Goal: Task Accomplishment & Management: Use online tool/utility

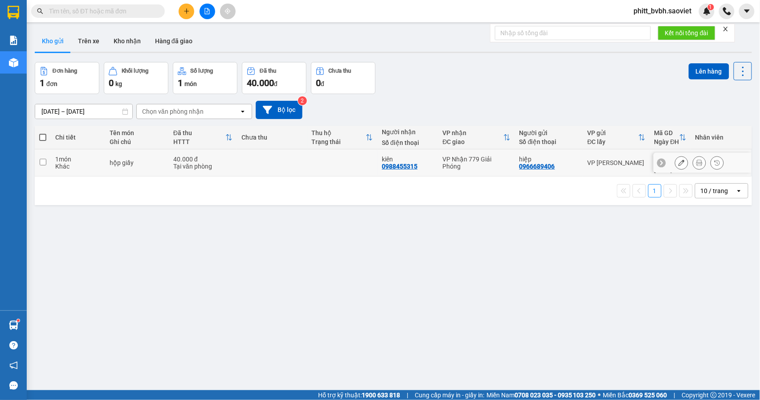
click at [95, 163] on div "Khác" at bounding box center [77, 166] width 45 height 7
checkbox input "true"
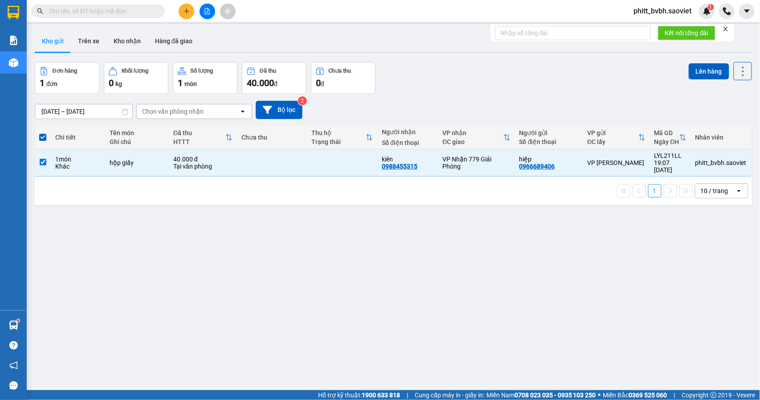
drag, startPoint x: 693, startPoint y: 68, endPoint x: 668, endPoint y: 94, distance: 36.0
click at [693, 68] on button "Lên hàng" at bounding box center [709, 71] width 41 height 16
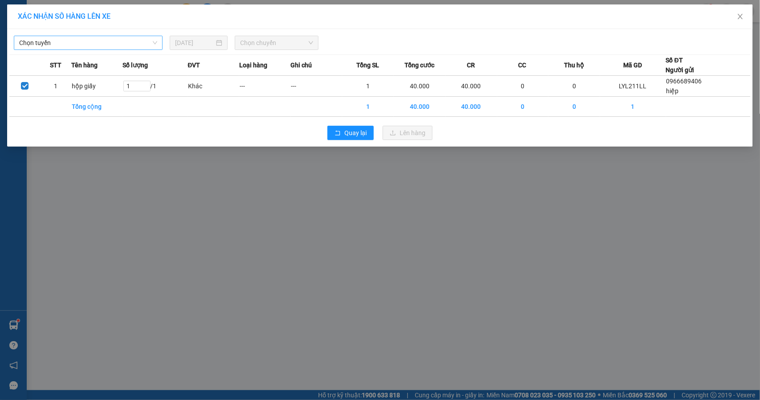
click at [118, 45] on span "Chọn tuyến" at bounding box center [88, 42] width 138 height 13
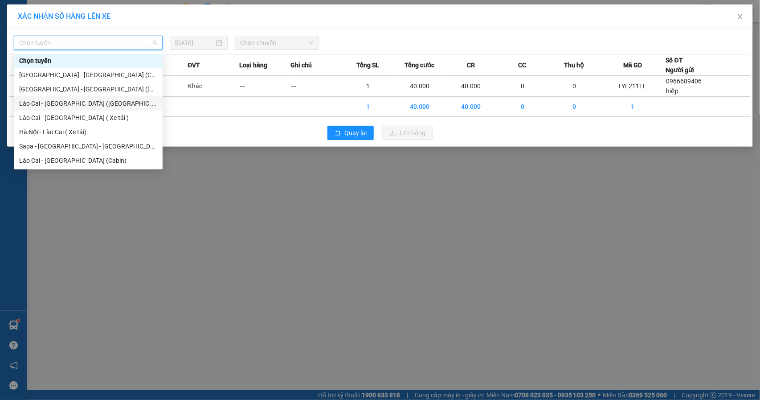
click at [89, 102] on div "Lào Cai - [GEOGRAPHIC_DATA] ([GEOGRAPHIC_DATA])" at bounding box center [88, 103] width 138 height 10
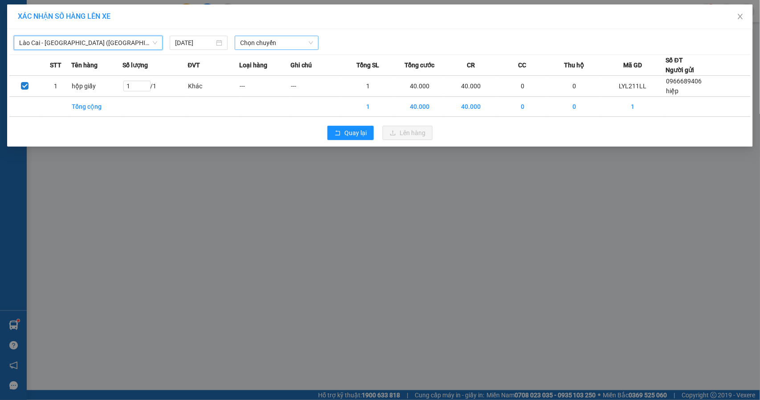
click at [277, 48] on span "Chọn chuyến" at bounding box center [276, 42] width 73 height 13
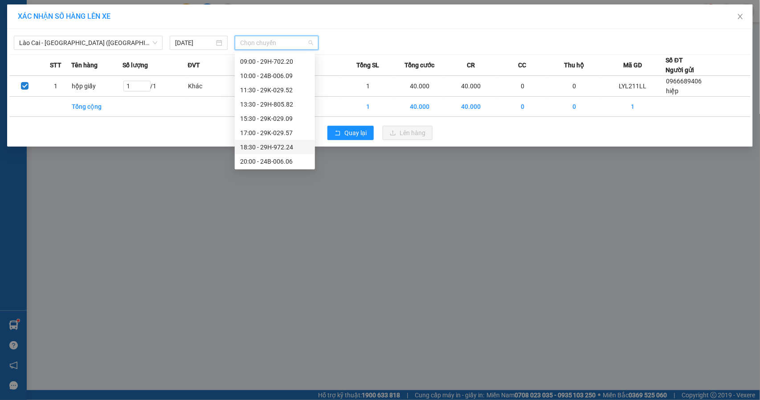
scroll to position [71, 0]
click at [98, 46] on span "Lào Cai - [GEOGRAPHIC_DATA] ([GEOGRAPHIC_DATA])" at bounding box center [88, 42] width 138 height 13
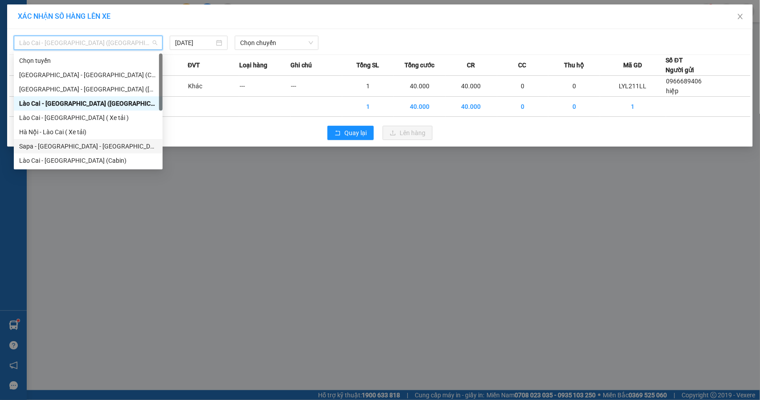
click at [85, 143] on div "Sapa - [GEOGRAPHIC_DATA] - [GEOGRAPHIC_DATA] ([GEOGRAPHIC_DATA])" at bounding box center [88, 146] width 138 height 10
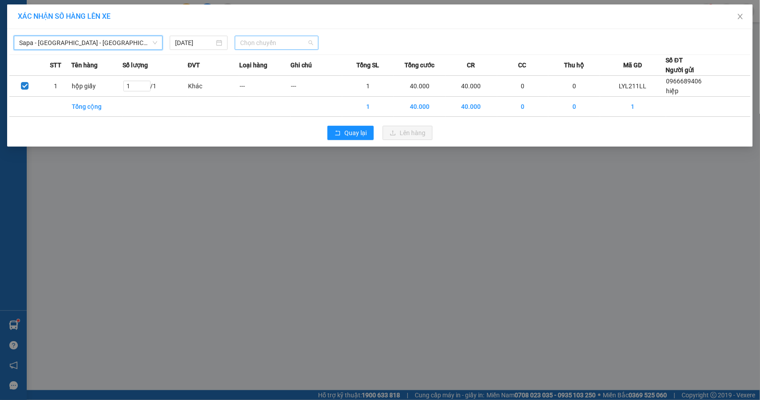
scroll to position [0, 0]
click at [286, 42] on span "Chọn chuyến" at bounding box center [276, 42] width 73 height 13
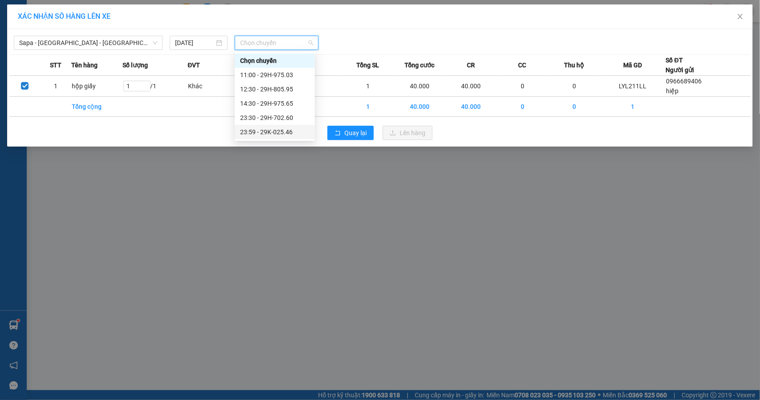
click at [293, 132] on div "23:59 - 29K-025.46" at bounding box center [275, 132] width 70 height 10
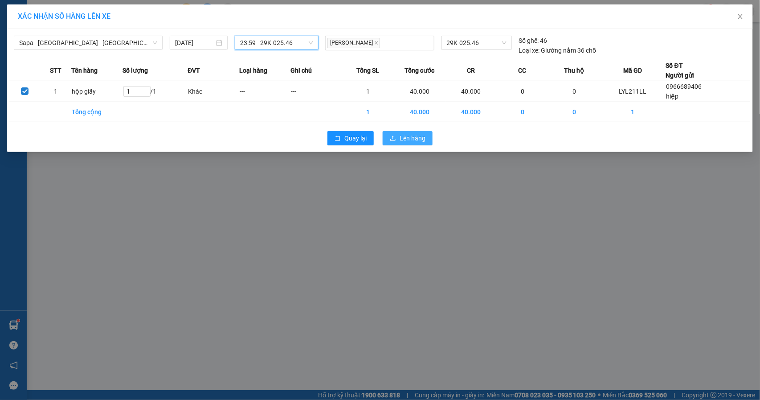
click at [419, 138] on span "Lên hàng" at bounding box center [413, 138] width 26 height 10
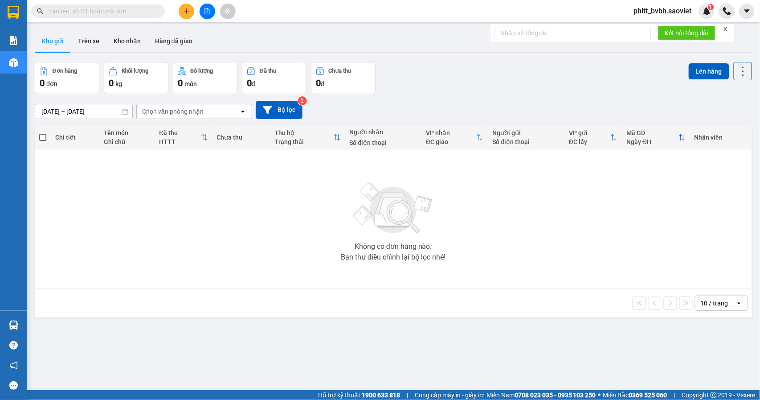
click at [205, 8] on icon "file-add" at bounding box center [207, 11] width 5 height 6
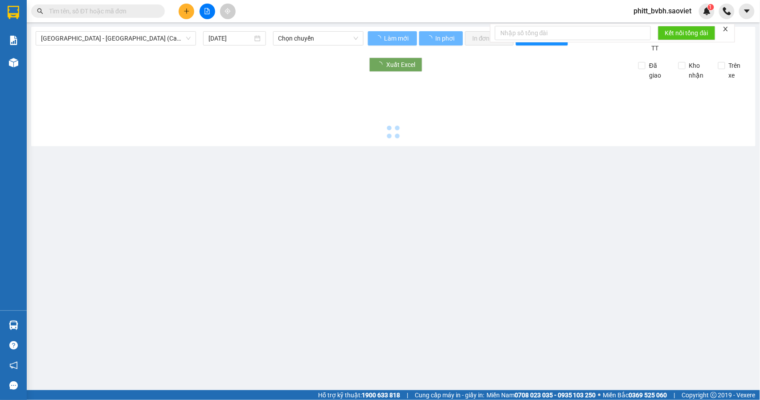
type input "14/08/2025"
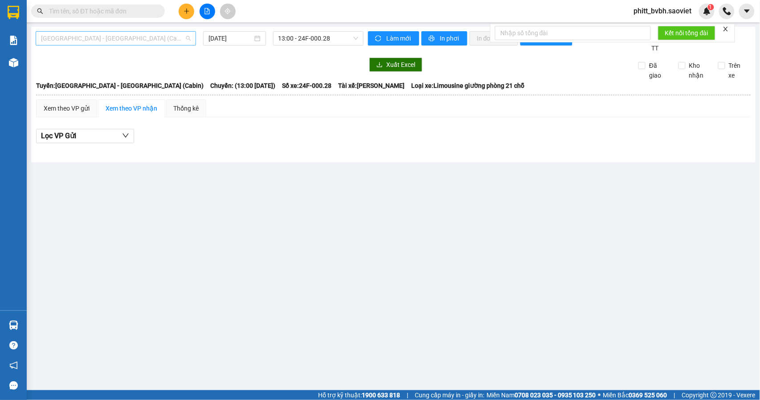
click at [136, 34] on span "[GEOGRAPHIC_DATA] - [GEOGRAPHIC_DATA] (Cabin)" at bounding box center [116, 38] width 150 height 13
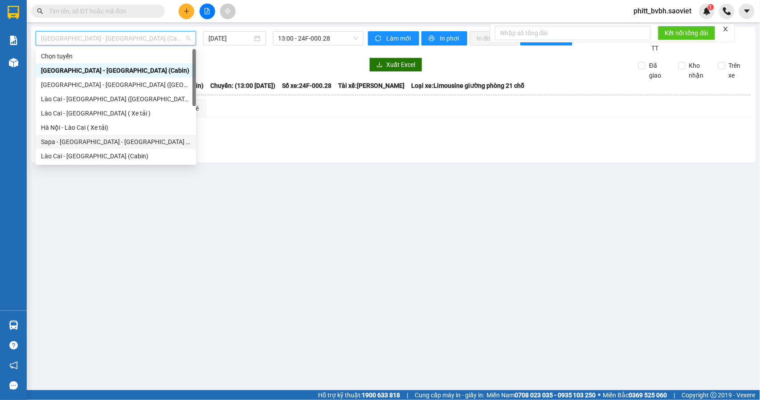
click at [108, 137] on div "Sapa - [GEOGRAPHIC_DATA] - [GEOGRAPHIC_DATA] ([GEOGRAPHIC_DATA])" at bounding box center [116, 142] width 150 height 10
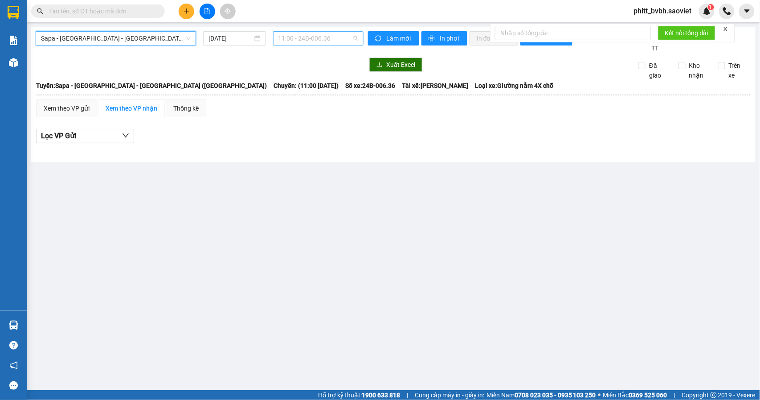
click at [340, 38] on span "11:00 - 24B-006.36" at bounding box center [319, 38] width 80 height 13
click at [236, 43] on div "14/08/2025" at bounding box center [234, 38] width 63 height 14
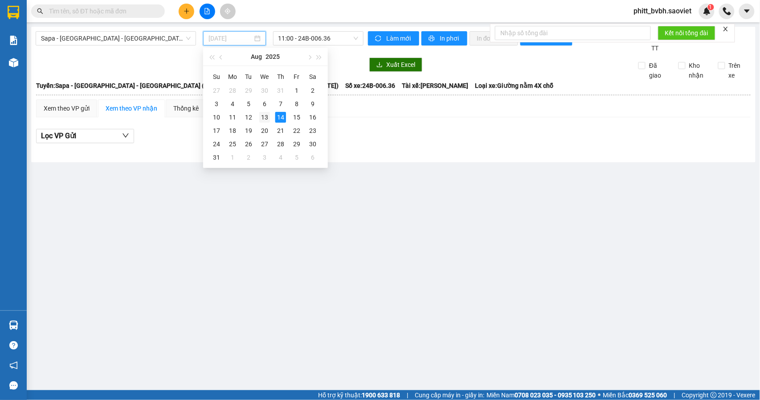
click at [267, 116] on div "13" at bounding box center [264, 117] width 11 height 11
type input "[DATE]"
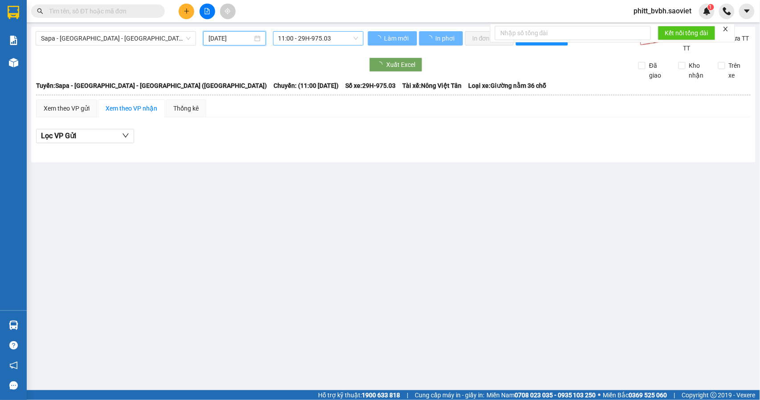
click at [339, 41] on span "11:00 - 29H-975.03" at bounding box center [319, 38] width 80 height 13
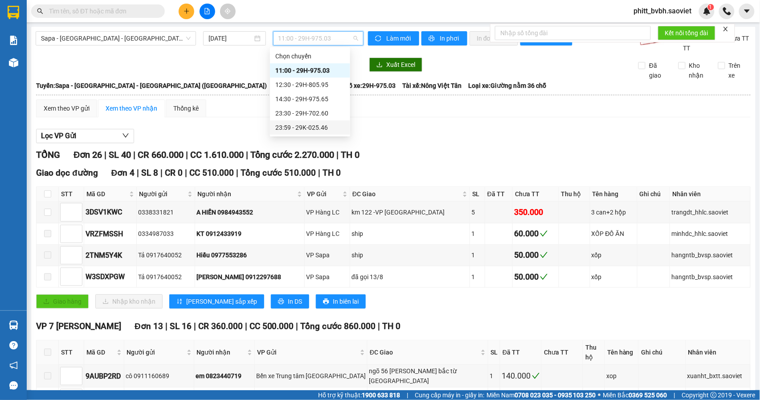
click at [318, 123] on div "23:59 - 29K-025.46" at bounding box center [310, 128] width 70 height 10
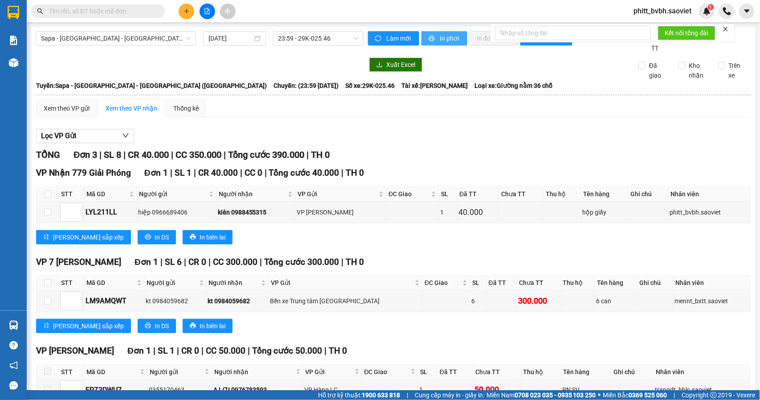
click at [450, 34] on span "In phơi" at bounding box center [450, 38] width 20 height 10
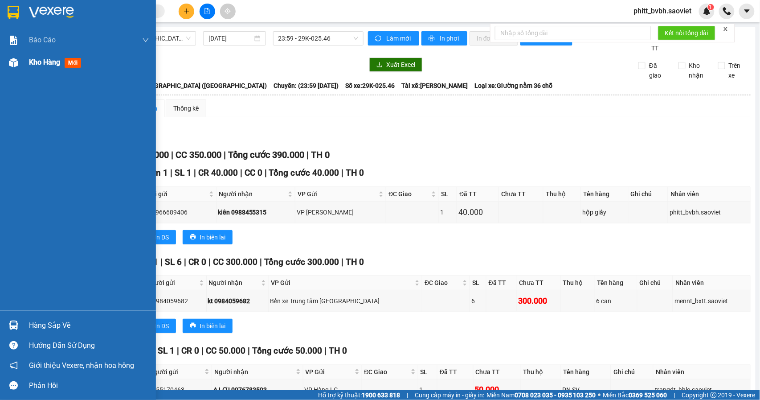
click at [59, 59] on span "Kho hàng" at bounding box center [44, 62] width 31 height 8
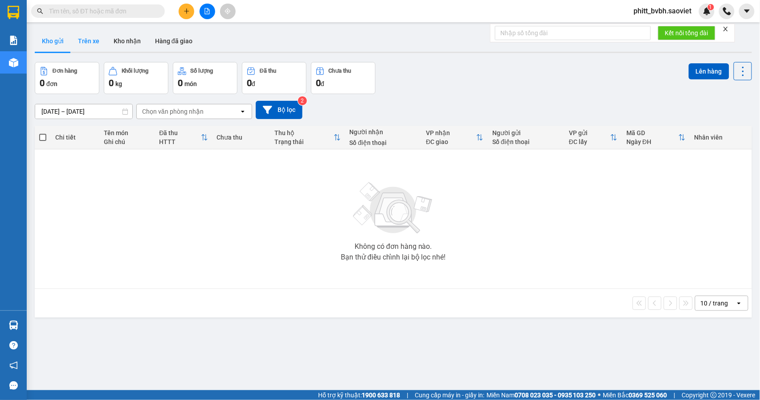
click at [88, 40] on button "Trên xe" at bounding box center [89, 40] width 36 height 21
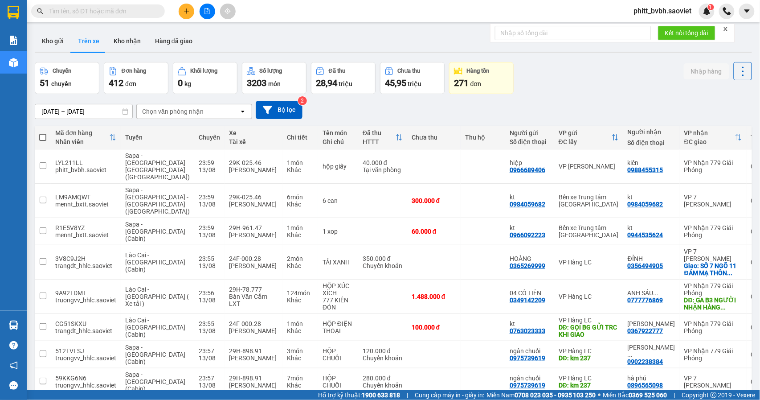
click at [168, 111] on div "Chọn văn phòng nhận" at bounding box center [172, 111] width 61 height 9
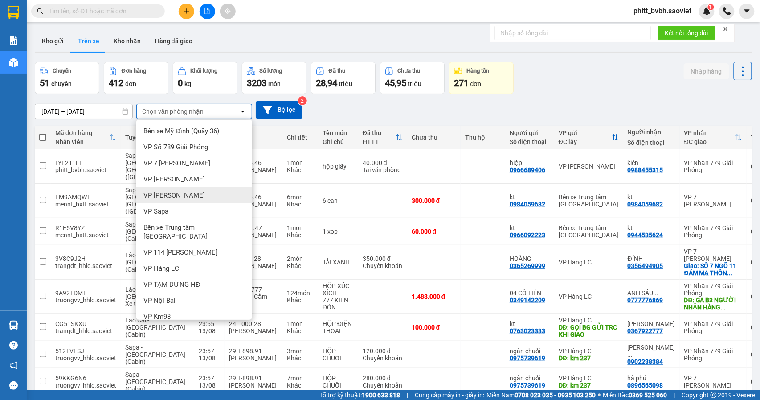
click at [170, 197] on span "VP [PERSON_NAME]" at bounding box center [173, 195] width 61 height 9
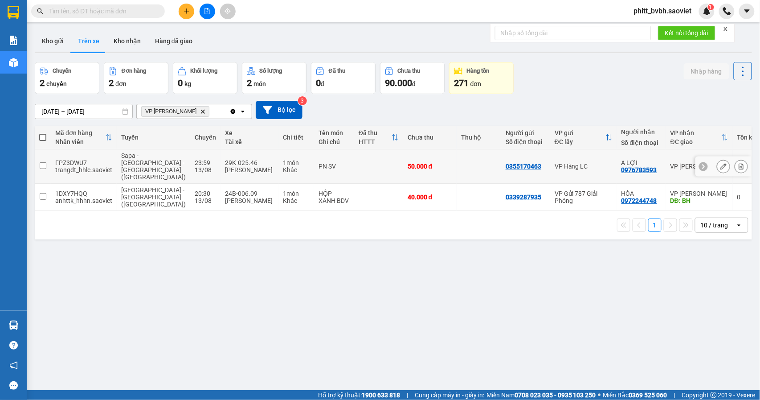
click at [319, 164] on div "PN SV" at bounding box center [334, 166] width 31 height 7
checkbox input "true"
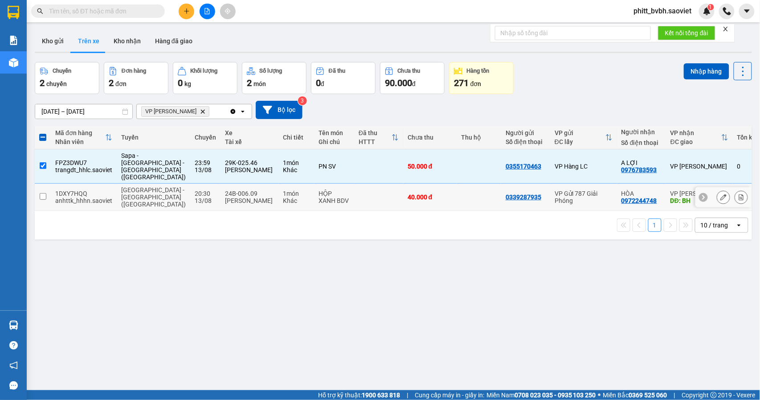
click at [319, 190] on div "HỘP XANH BDV" at bounding box center [334, 197] width 31 height 14
checkbox input "true"
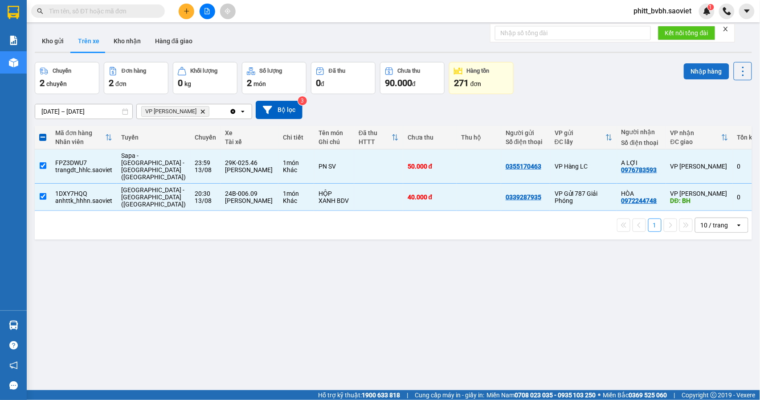
click at [702, 73] on button "Nhập hàng" at bounding box center [706, 71] width 45 height 16
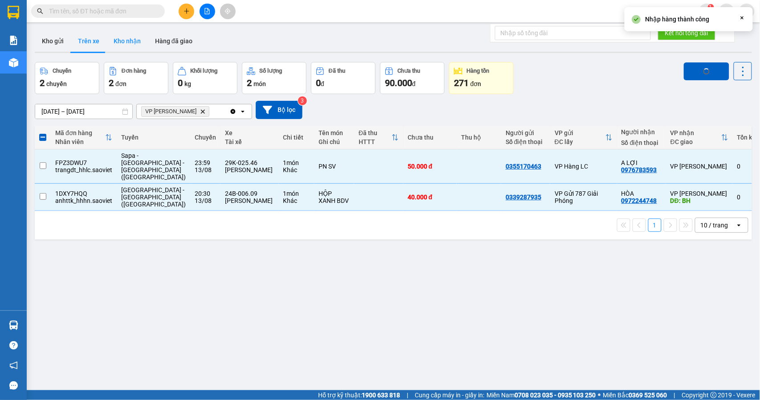
checkbox input "false"
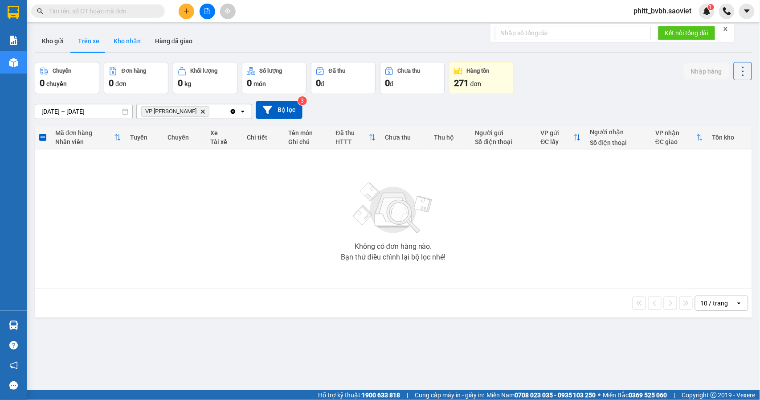
click at [125, 40] on button "Kho nhận" at bounding box center [127, 40] width 41 height 21
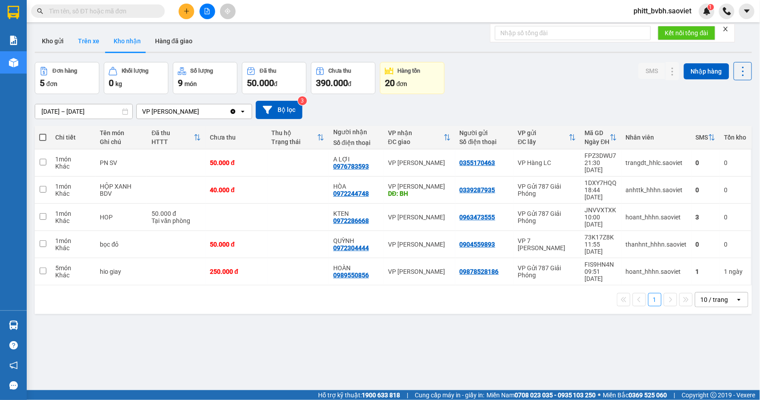
click at [91, 41] on button "Trên xe" at bounding box center [89, 40] width 36 height 21
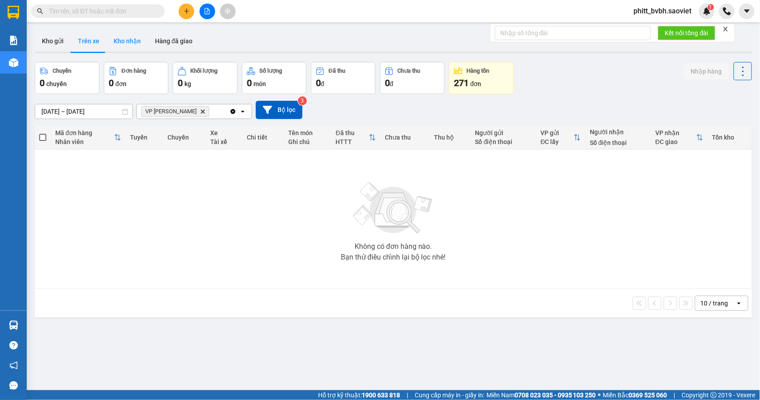
click at [128, 43] on button "Kho nhận" at bounding box center [127, 40] width 41 height 21
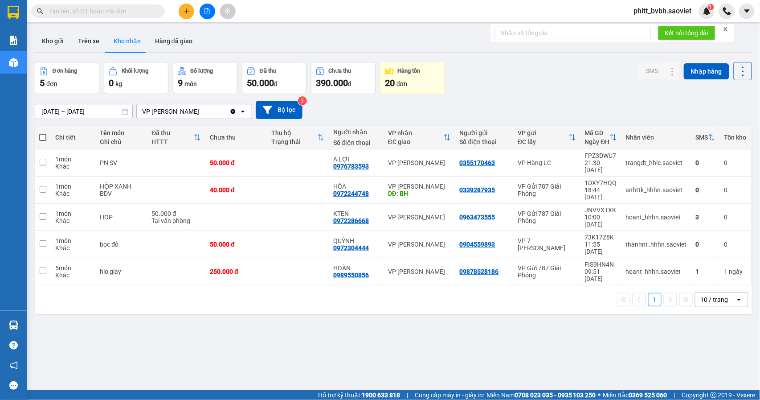
click at [45, 111] on input "12/08/2025 – 14/08/2025" at bounding box center [83, 111] width 97 height 14
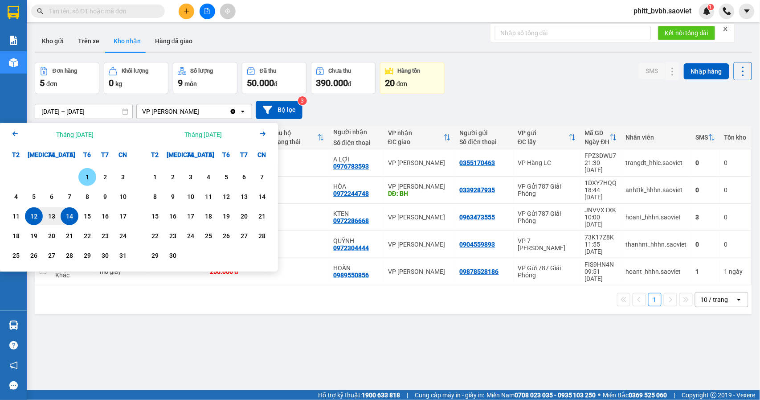
click at [93, 179] on div "1" at bounding box center [87, 177] width 12 height 11
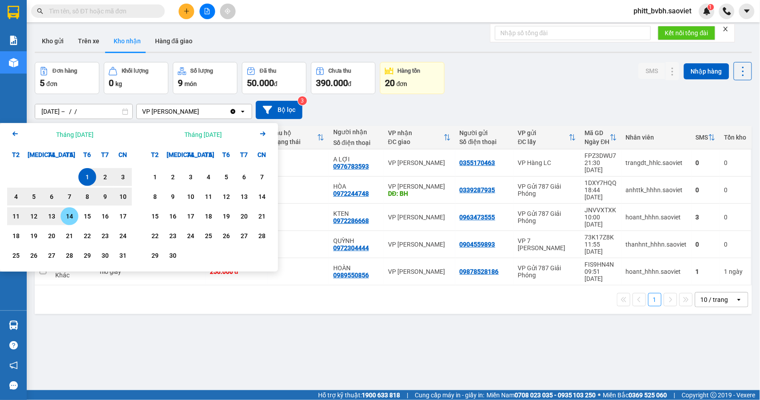
click at [70, 216] on div "14" at bounding box center [69, 216] width 12 height 11
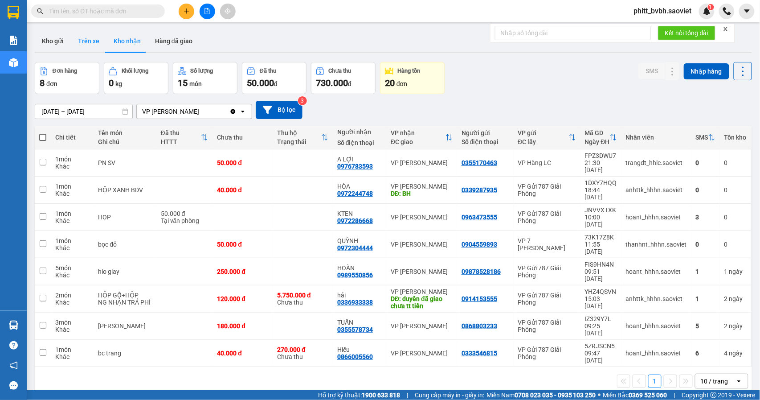
click at [81, 43] on button "Trên xe" at bounding box center [89, 40] width 36 height 21
type input "12/08/2025 – 14/08/2025"
